Goal: Transaction & Acquisition: Purchase product/service

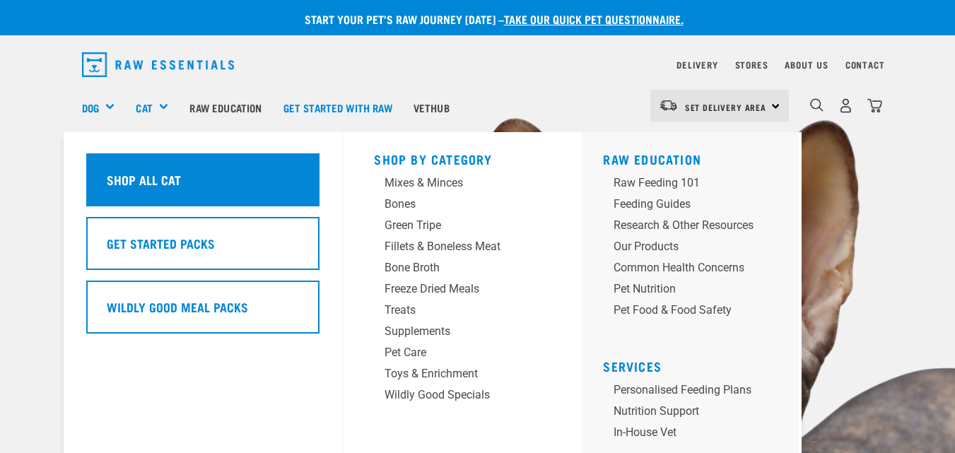
click at [180, 179] on h5 "Shop All Cat" at bounding box center [144, 179] width 74 height 18
click at [180, 180] on h5 "Shop All Cat" at bounding box center [144, 179] width 74 height 18
click at [163, 178] on h5 "Shop All Cat" at bounding box center [144, 179] width 74 height 18
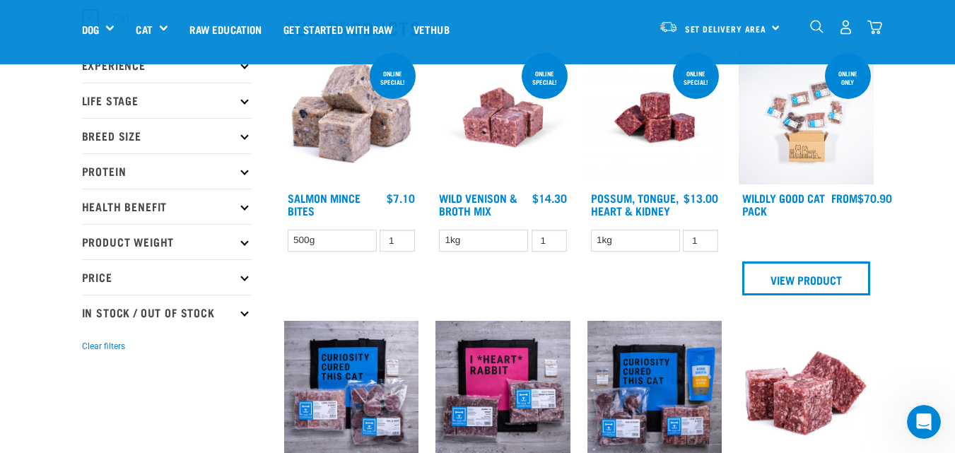
scroll to position [170, 0]
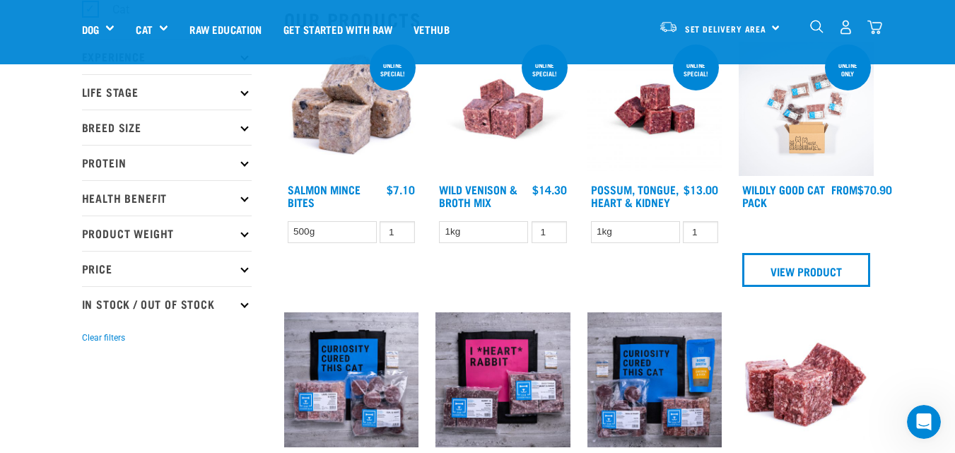
click at [243, 192] on p "Health Benefit" at bounding box center [167, 197] width 170 height 35
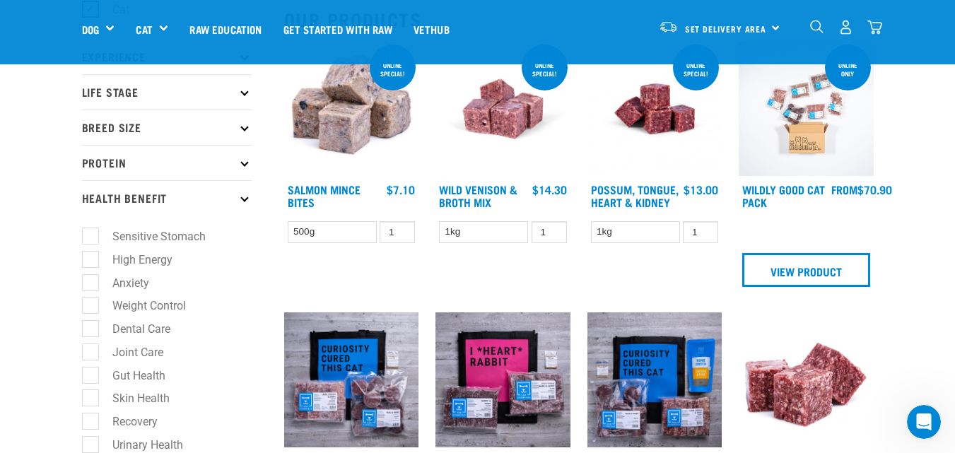
click at [90, 305] on label "Weight Control" at bounding box center [141, 306] width 102 height 18
click at [88, 305] on input "Weight Control" at bounding box center [86, 303] width 9 height 9
checkbox input "true"
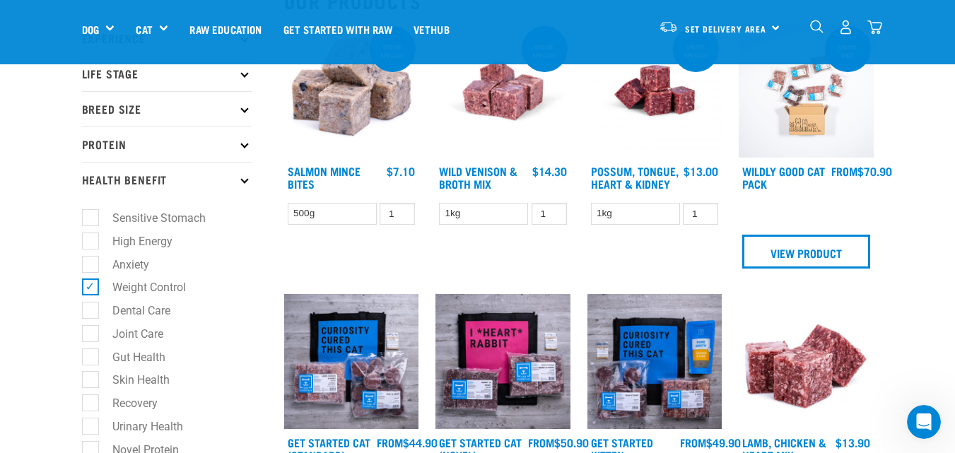
scroll to position [198, 0]
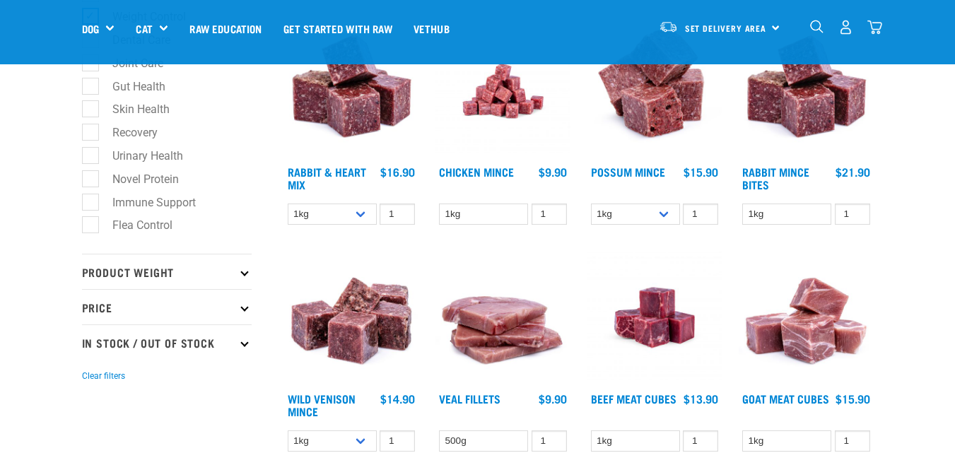
scroll to position [509, 0]
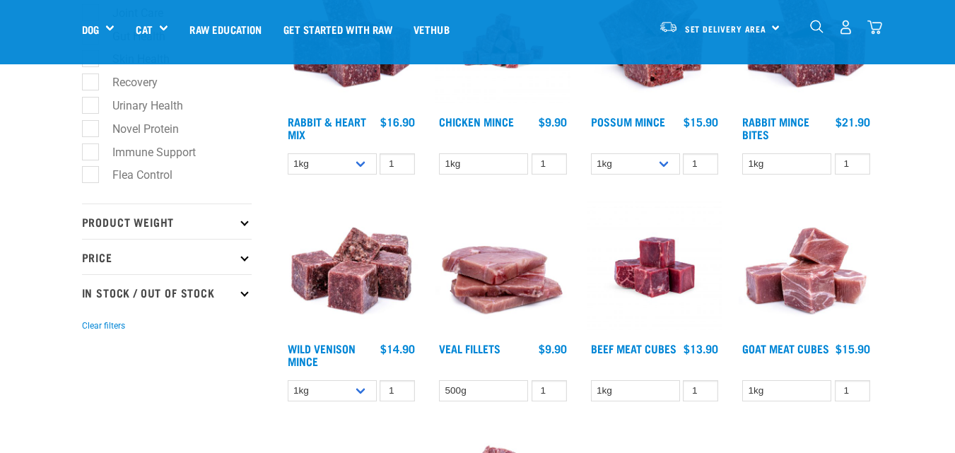
click at [248, 294] on p "In Stock / Out Of Stock" at bounding box center [167, 291] width 170 height 35
click at [90, 332] on label "In Stock" at bounding box center [124, 331] width 69 height 18
click at [86, 332] on input "In Stock" at bounding box center [86, 328] width 9 height 9
checkbox input "true"
